Goal: Navigation & Orientation: Find specific page/section

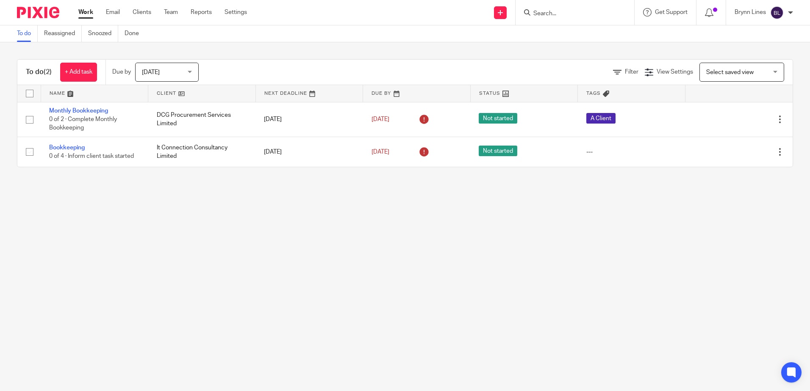
click at [587, 9] on form at bounding box center [577, 12] width 90 height 11
click at [584, 12] on input "Search" at bounding box center [570, 14] width 76 height 8
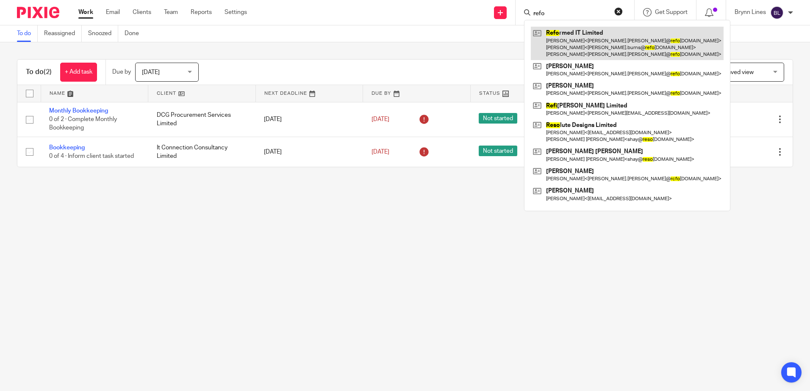
type input "refo"
click at [580, 36] on link at bounding box center [627, 43] width 193 height 33
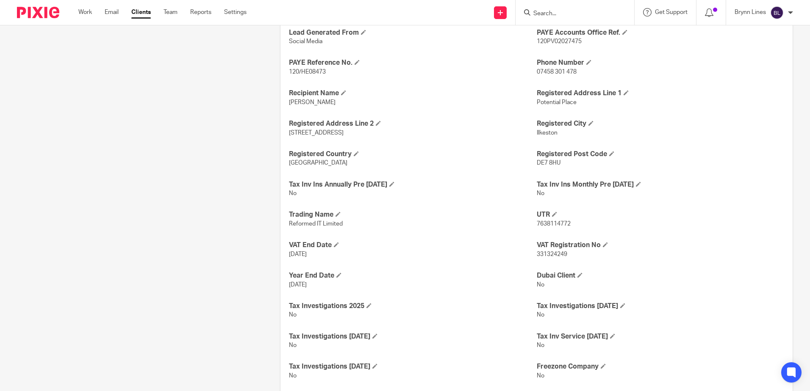
scroll to position [461, 0]
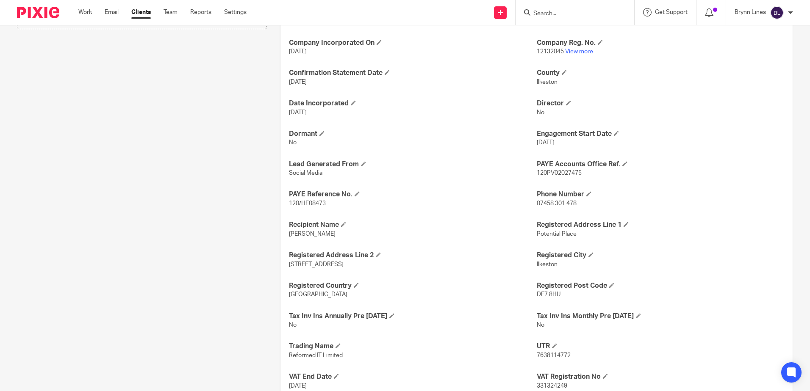
click at [311, 204] on span "120/HE08473" at bounding box center [307, 204] width 37 height 6
drag, startPoint x: 311, startPoint y: 204, endPoint x: 511, endPoint y: 187, distance: 201.0
click at [510, 188] on div "Account Manager Jade Bookkeeper Tai Accounts Due Date 31 Dec 2025 Annual Fee 62…" at bounding box center [536, 245] width 512 height 682
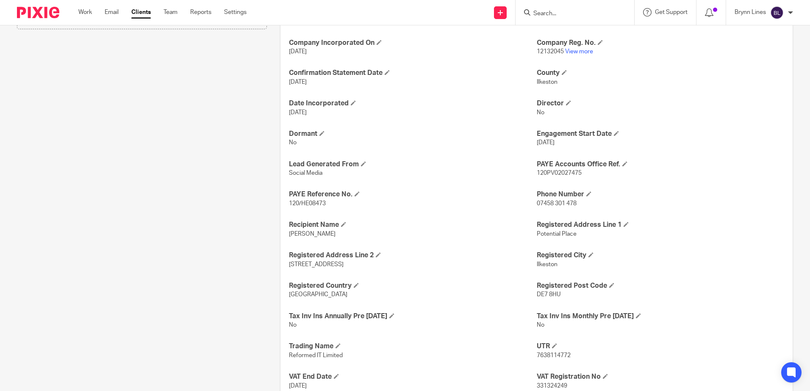
click at [567, 172] on span "120PV02027475" at bounding box center [559, 173] width 45 height 6
drag, startPoint x: 566, startPoint y: 172, endPoint x: 309, endPoint y: 203, distance: 259.3
click at [308, 203] on span "120/HE08473" at bounding box center [307, 204] width 37 height 6
click at [309, 203] on span "120/HE08473" at bounding box center [307, 204] width 37 height 6
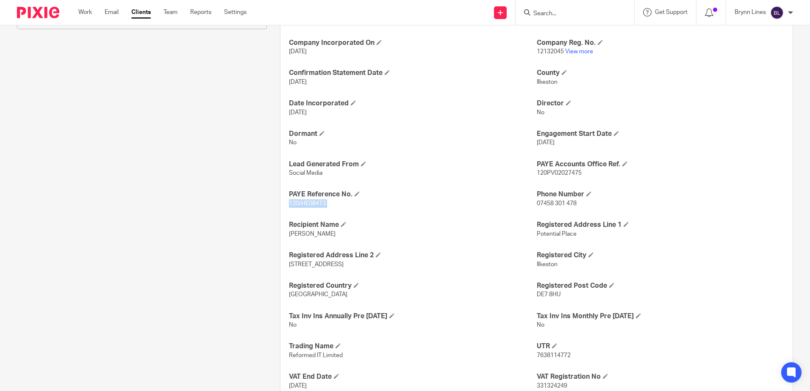
click at [309, 203] on span "120/HE08473" at bounding box center [307, 204] width 37 height 6
click at [563, 171] on span "120PV02027475" at bounding box center [559, 173] width 45 height 6
copy span "120PV02027475"
